Goal: Task Accomplishment & Management: Manage account settings

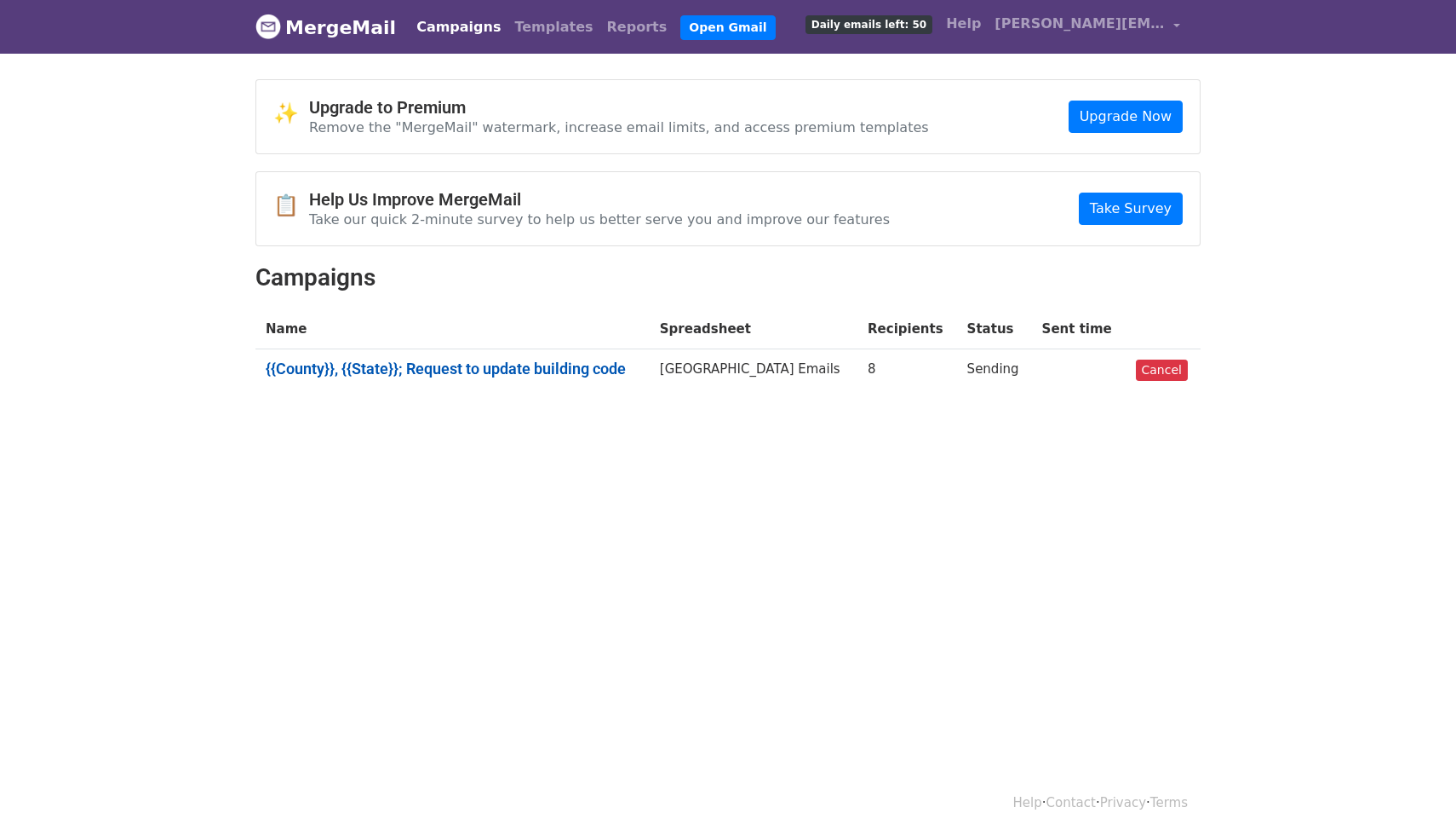
click at [598, 364] on link "{{County}}, {{State}}; Request to update building code" at bounding box center [452, 369] width 373 height 18
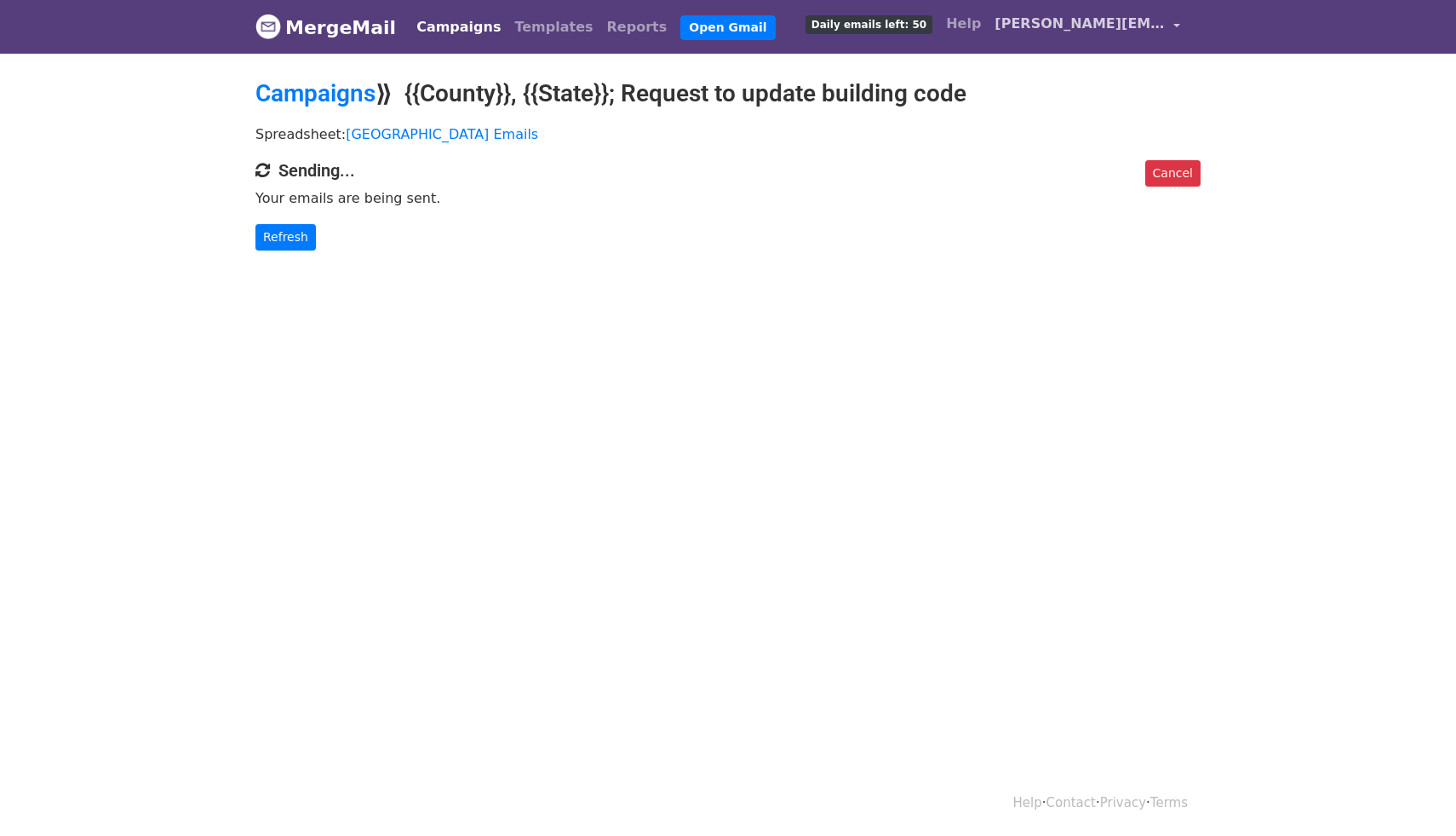
click at [1161, 21] on span "[PERSON_NAME][EMAIL_ADDRESS][DOMAIN_NAME]" at bounding box center [1080, 24] width 170 height 20
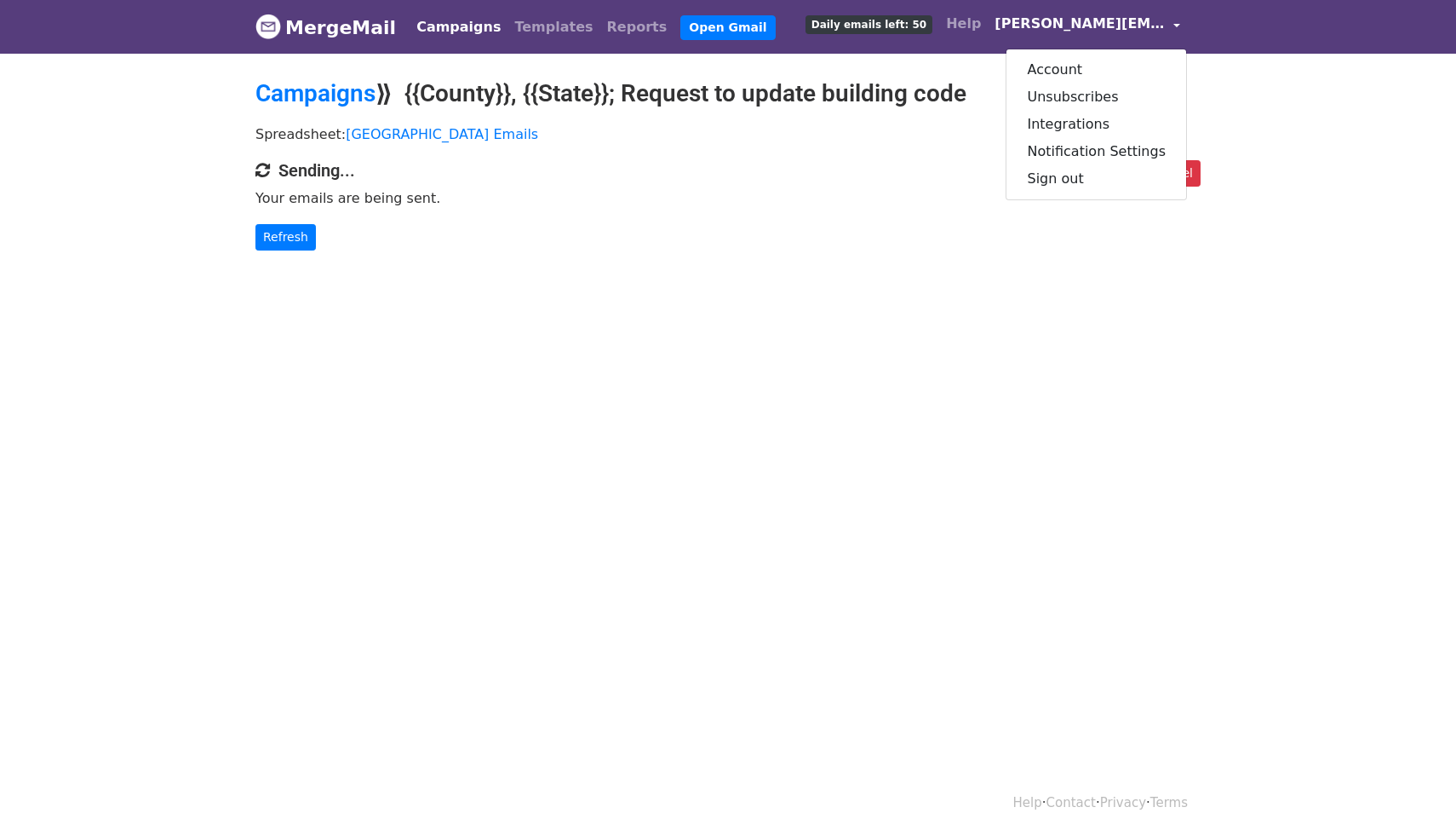
click at [1161, 21] on span "[PERSON_NAME][EMAIL_ADDRESS][DOMAIN_NAME]" at bounding box center [1080, 24] width 170 height 20
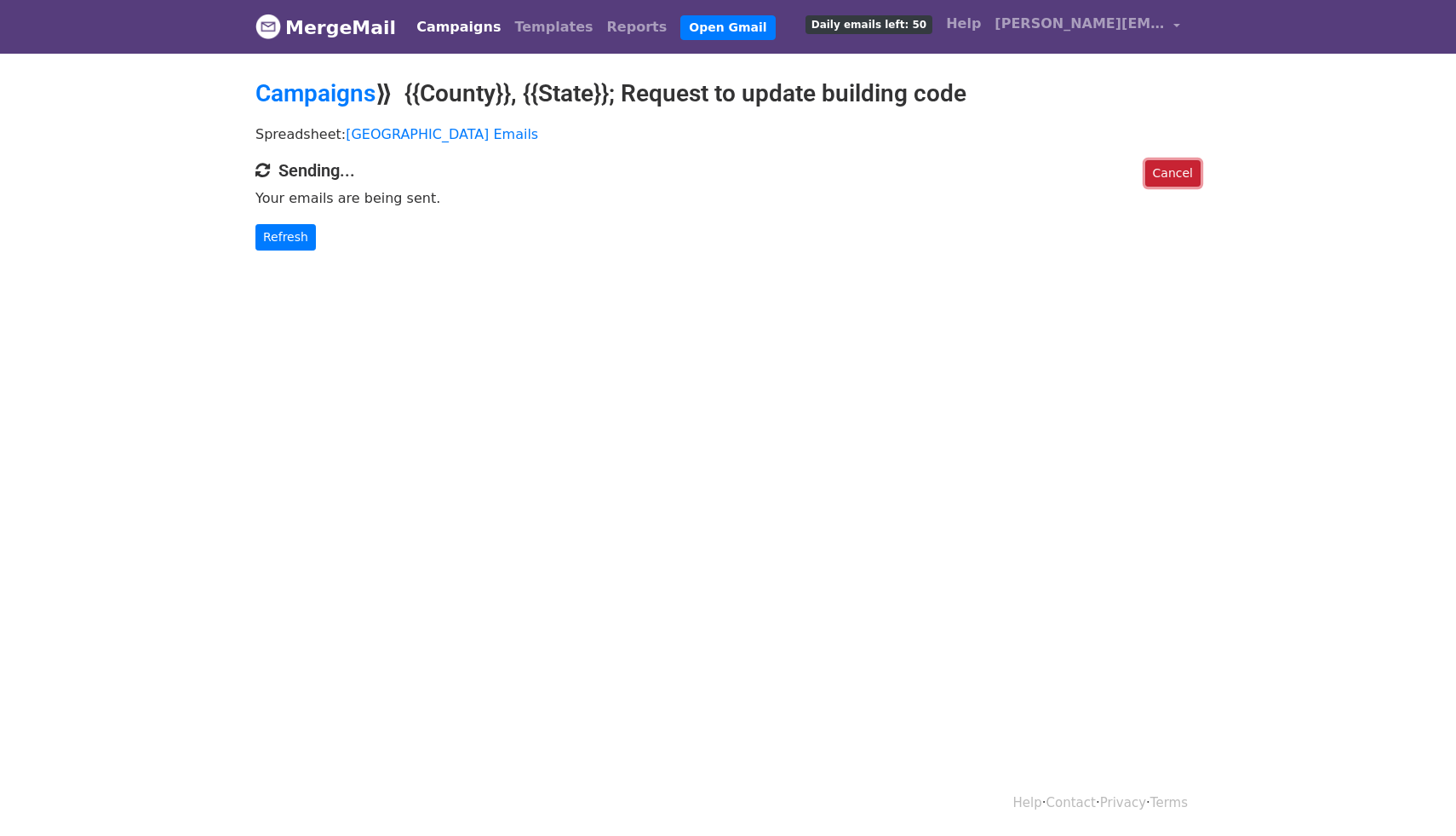
click at [1179, 171] on link "Cancel" at bounding box center [1172, 173] width 55 height 27
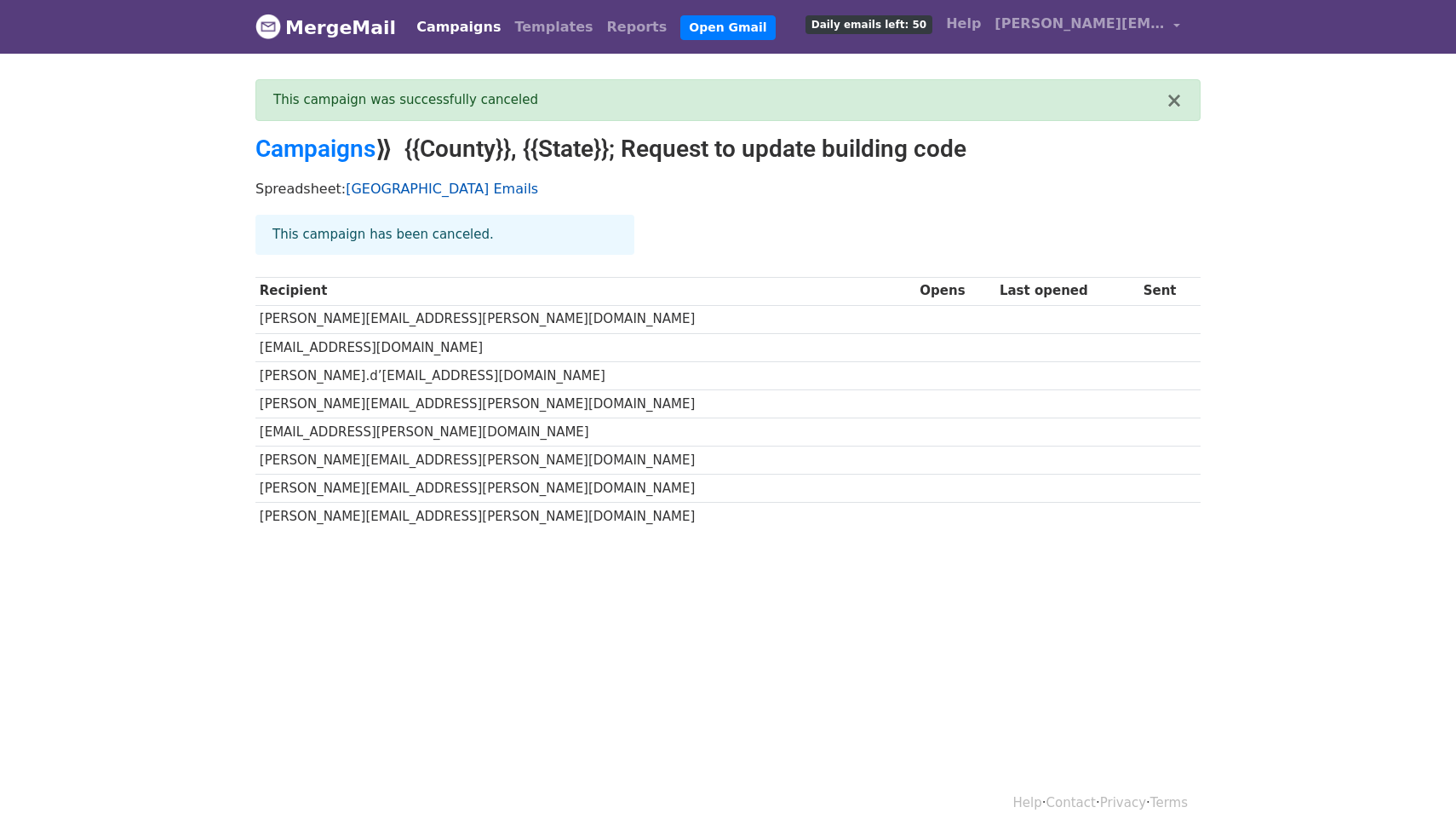
click at [384, 194] on link "[GEOGRAPHIC_DATA] Emails" at bounding box center [442, 189] width 192 height 16
click at [361, 96] on div "This campaign was successfully canceled" at bounding box center [719, 100] width 892 height 19
click at [1170, 101] on button "×" at bounding box center [1174, 101] width 17 height 20
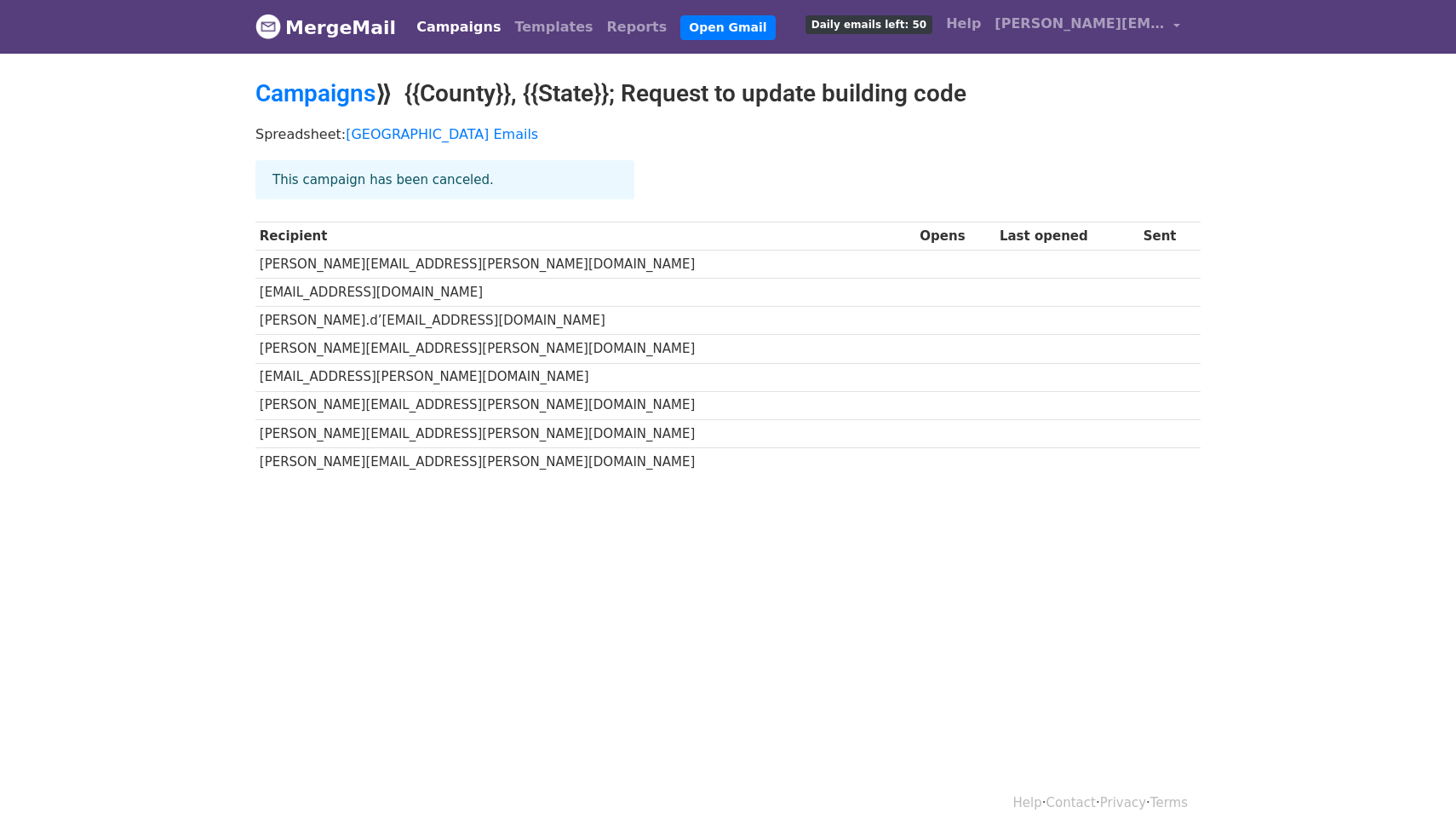
click at [329, 21] on link "MergeMail" at bounding box center [325, 27] width 140 height 36
